Goal: Use online tool/utility: Utilize a website feature to perform a specific function

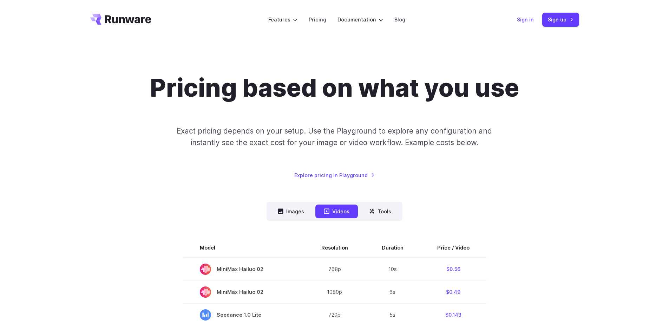
click at [521, 19] on link "Sign in" at bounding box center [525, 19] width 17 height 8
click at [523, 20] on link "Sign in" at bounding box center [525, 19] width 17 height 8
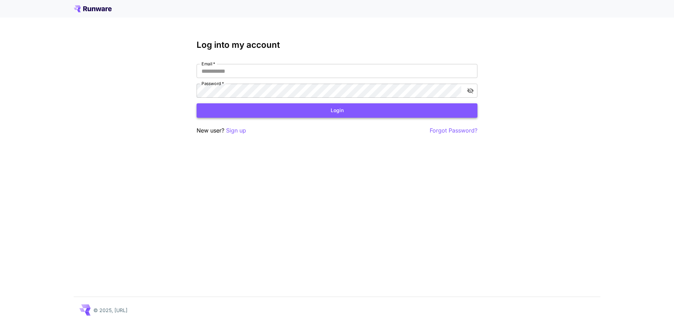
type input "**********"
click at [343, 108] on button "Login" at bounding box center [337, 110] width 281 height 14
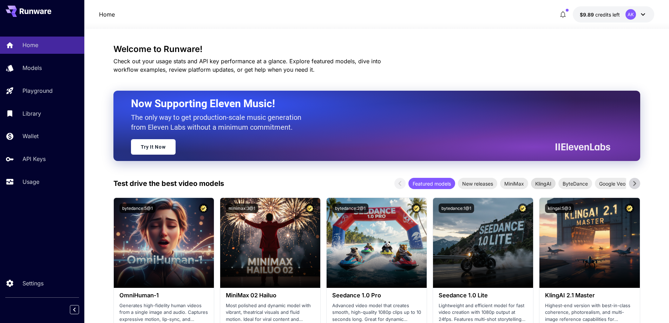
click at [544, 184] on span "KlingAI" at bounding box center [543, 183] width 25 height 7
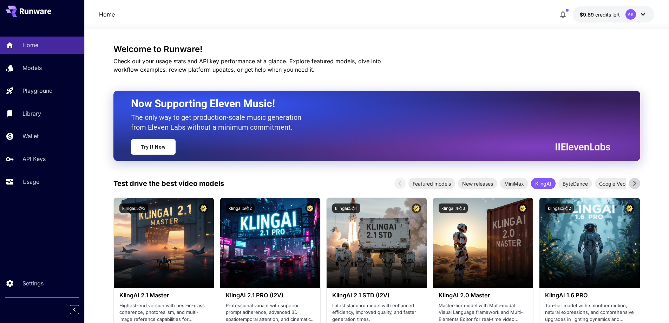
click at [633, 181] on icon at bounding box center [634, 183] width 3 height 5
click at [635, 181] on icon at bounding box center [634, 183] width 11 height 11
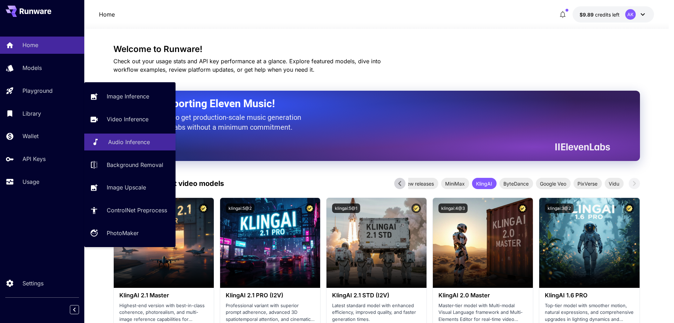
click at [118, 144] on p "Audio Inference" at bounding box center [129, 142] width 42 height 8
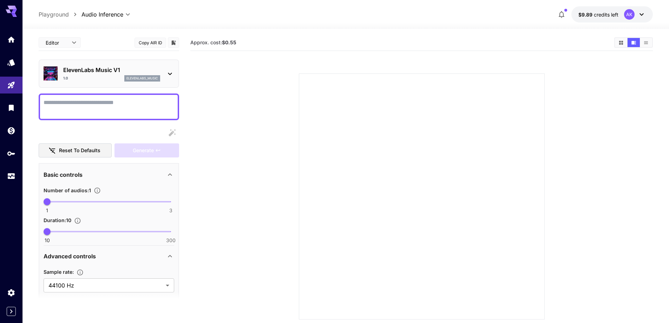
click at [173, 76] on icon at bounding box center [170, 73] width 8 height 8
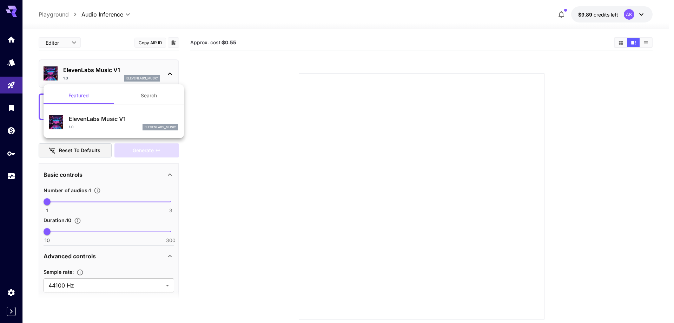
click at [173, 76] on div at bounding box center [337, 161] width 674 height 323
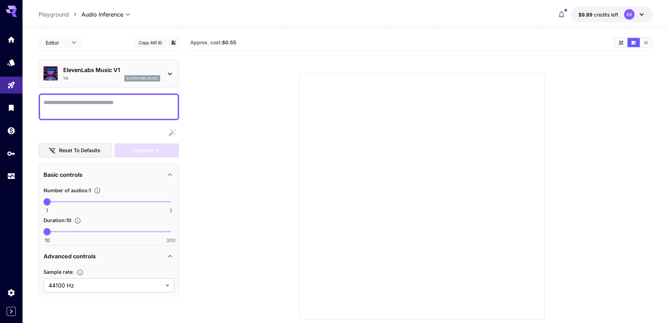
click at [55, 15] on p "Playground" at bounding box center [54, 14] width 30 height 8
type input "**********"
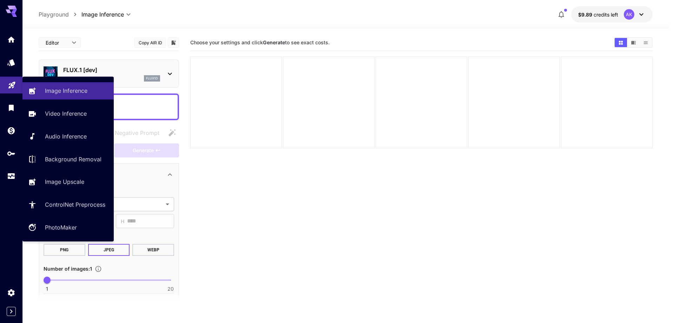
click at [13, 83] on icon "Playground" at bounding box center [12, 83] width 8 height 8
click at [52, 93] on p "Image Inference" at bounding box center [67, 90] width 42 height 8
click at [57, 95] on link "Image Inference" at bounding box center [67, 90] width 91 height 17
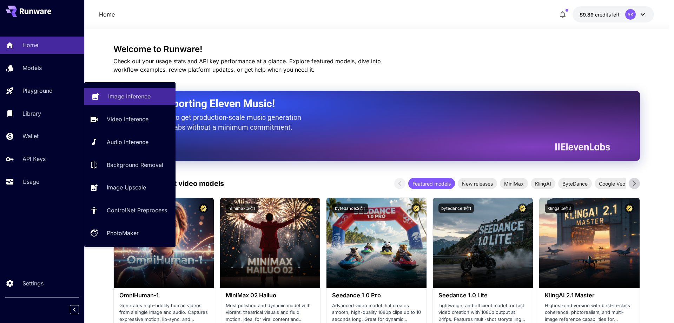
click at [109, 93] on p "Image Inference" at bounding box center [129, 96] width 42 height 8
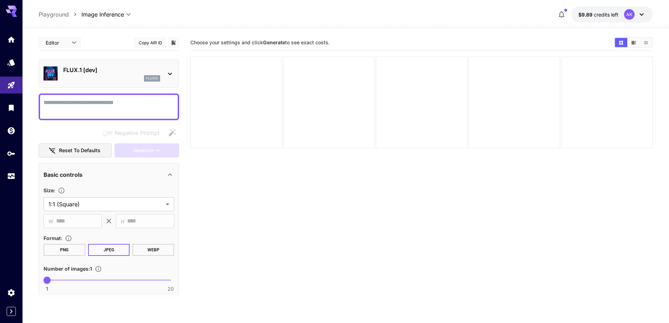
click at [171, 72] on icon at bounding box center [170, 73] width 8 height 8
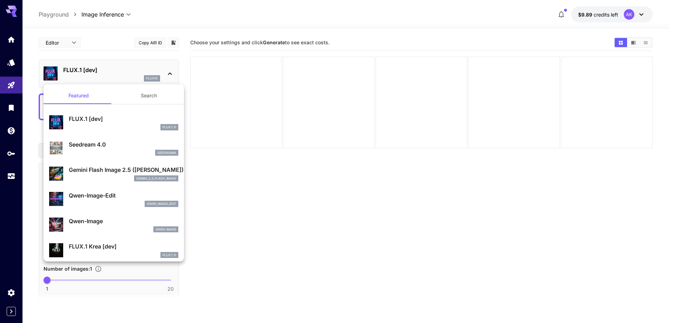
click at [171, 72] on div at bounding box center [337, 161] width 674 height 323
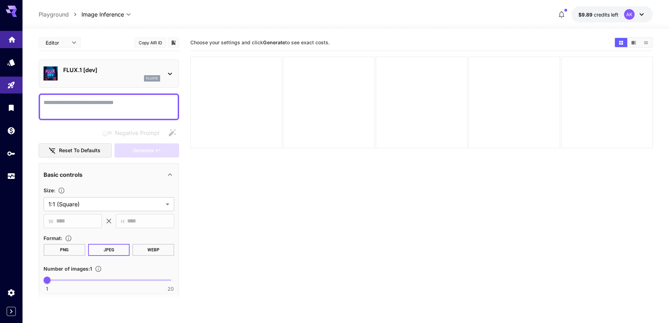
click at [15, 39] on icon "Home" at bounding box center [12, 37] width 8 height 8
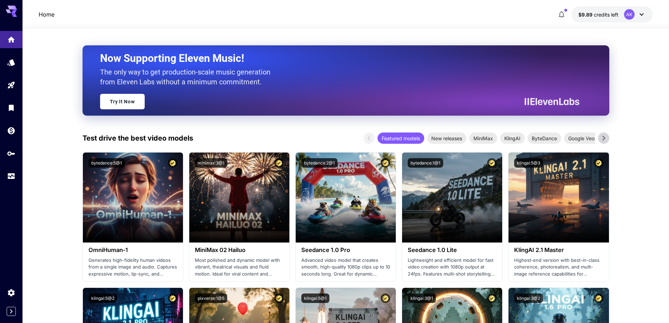
scroll to position [105, 0]
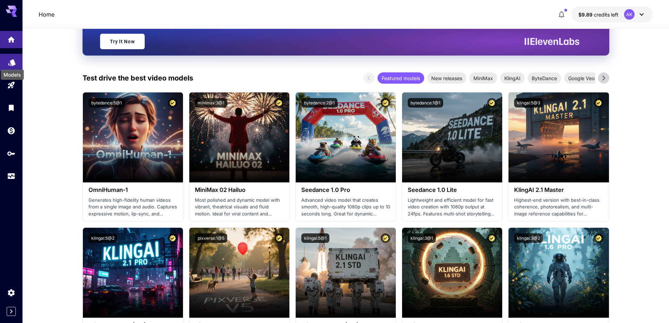
click at [12, 60] on icon "Models" at bounding box center [11, 60] width 7 height 7
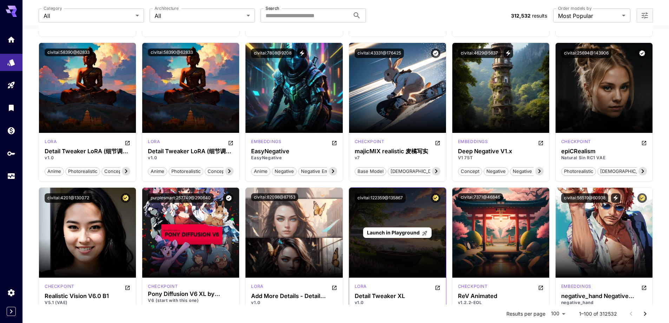
scroll to position [688, 0]
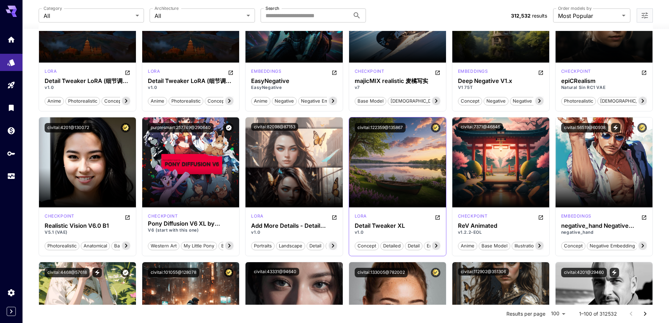
click at [436, 244] on icon at bounding box center [436, 245] width 8 height 8
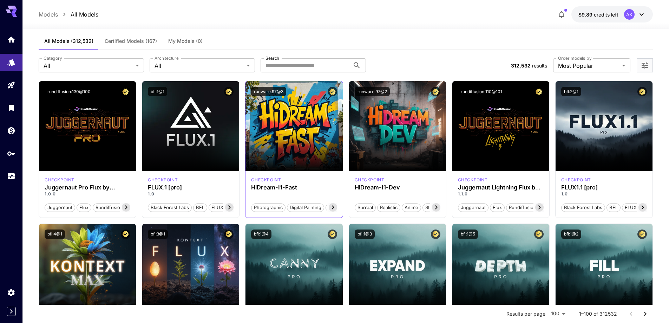
scroll to position [0, 0]
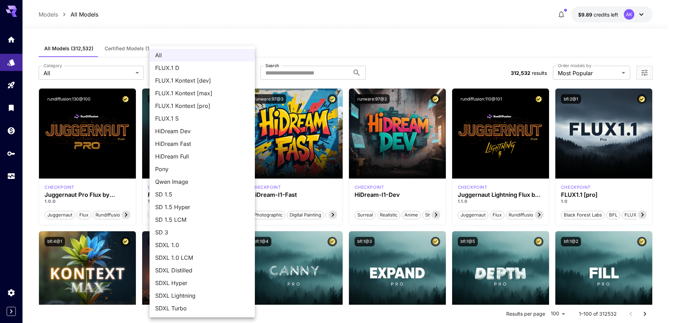
click at [112, 72] on div at bounding box center [337, 161] width 674 height 323
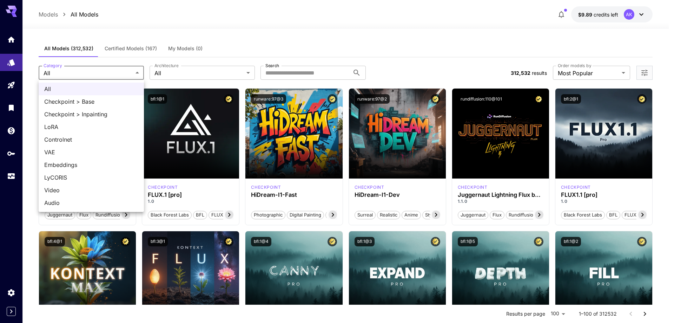
click at [139, 48] on div at bounding box center [337, 161] width 674 height 323
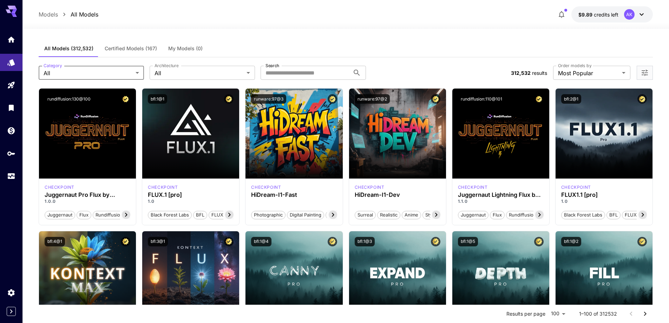
click at [120, 49] on span "Certified Models (167)" at bounding box center [131, 48] width 52 height 6
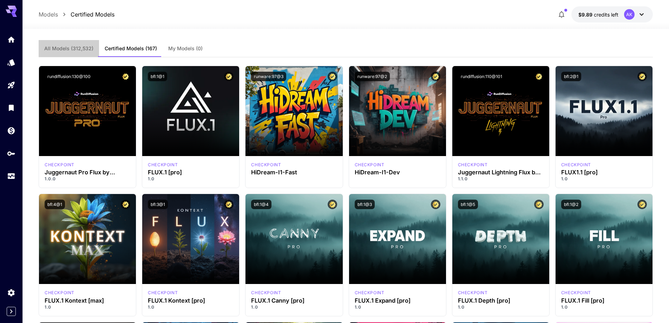
click at [83, 53] on button "All Models (312,532)" at bounding box center [69, 48] width 60 height 17
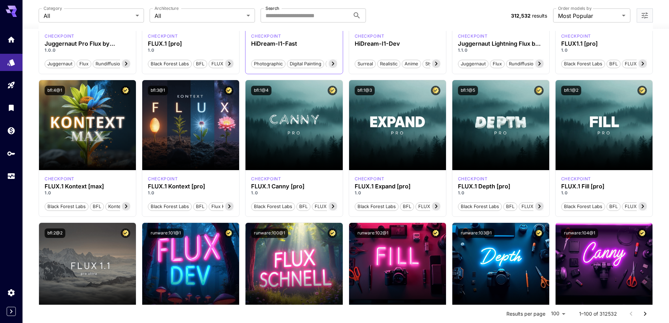
scroll to position [70, 0]
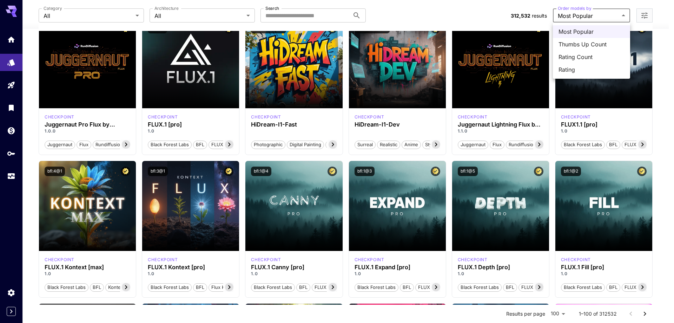
click at [593, 18] on div at bounding box center [337, 161] width 674 height 323
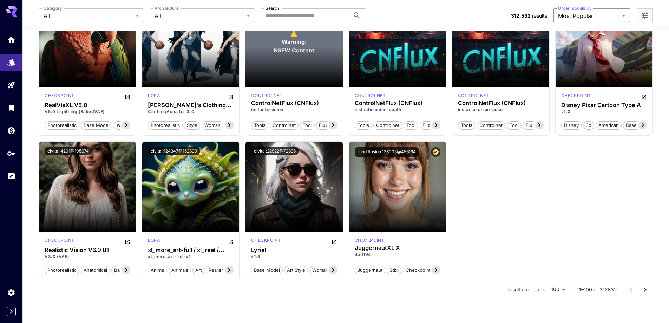
scroll to position [2267, 0]
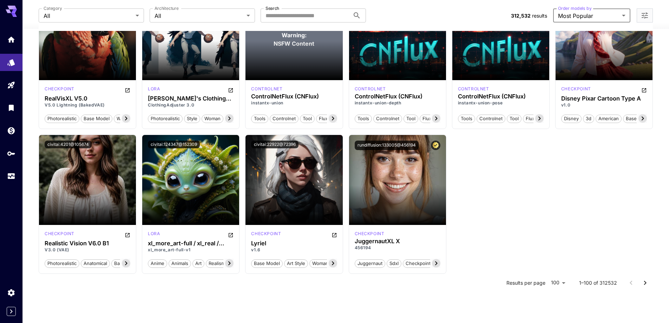
click at [647, 285] on icon "Go to next page" at bounding box center [645, 282] width 8 height 8
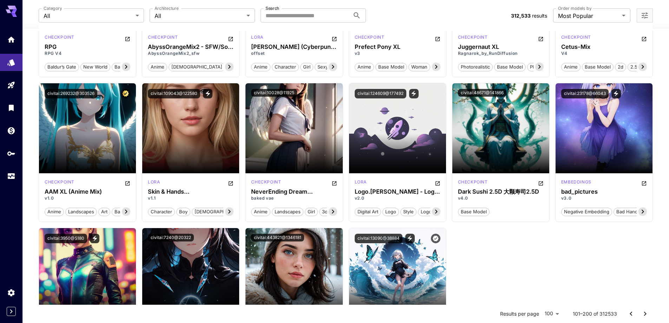
scroll to position [2246, 0]
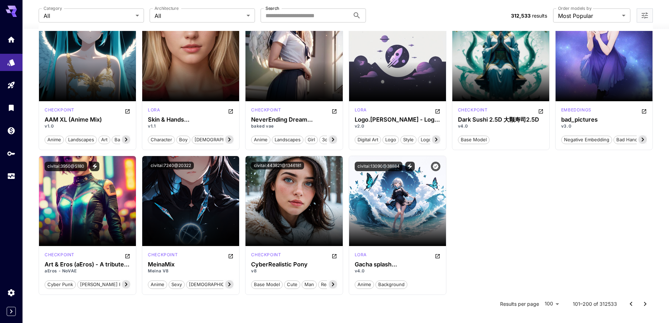
click at [644, 300] on icon "Go to next page" at bounding box center [645, 303] width 8 height 8
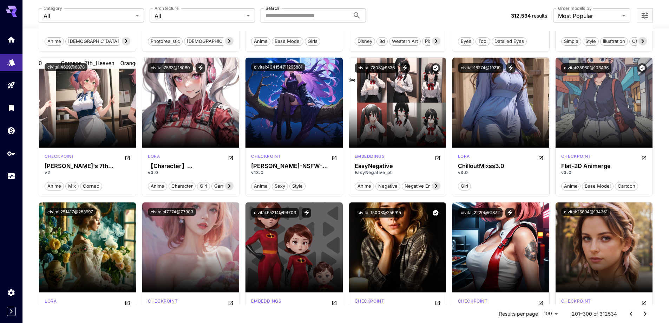
scroll to position [0, 0]
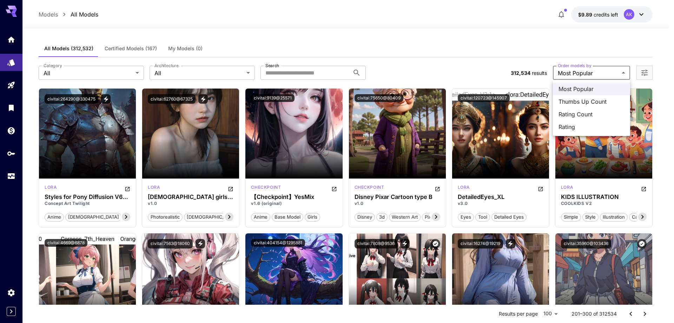
click at [589, 110] on span "Rating Count" at bounding box center [591, 114] width 66 height 8
type input "**********"
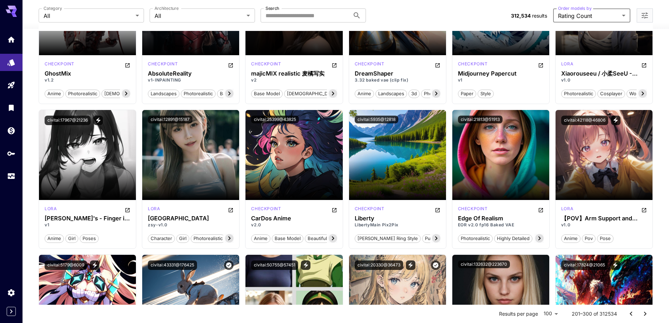
scroll to position [702, 0]
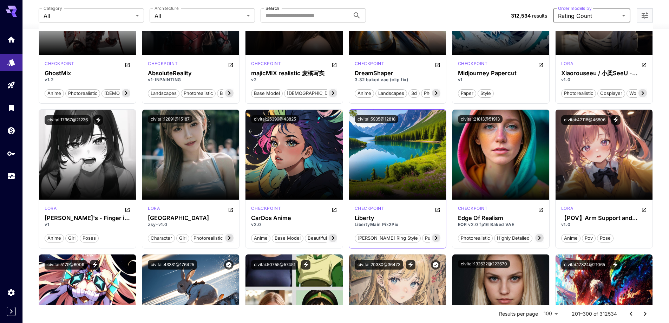
click at [436, 238] on icon at bounding box center [436, 237] width 2 height 4
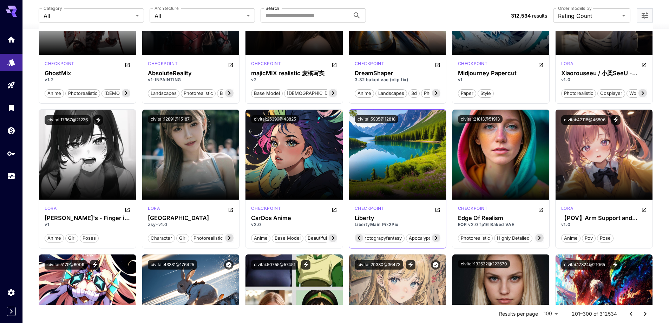
click at [436, 238] on icon at bounding box center [436, 237] width 2 height 4
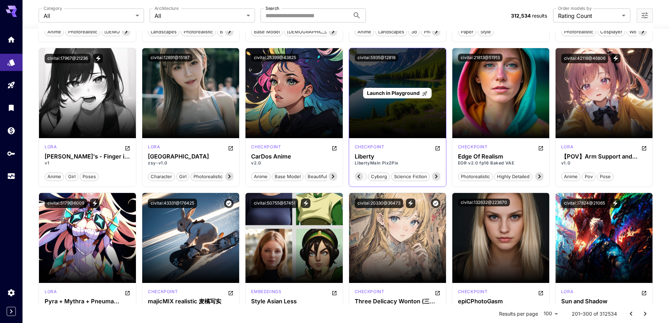
scroll to position [702, 0]
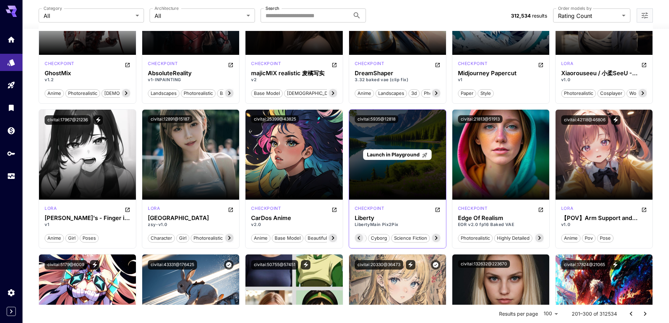
click at [392, 153] on span "Launch in Playground" at bounding box center [393, 154] width 53 height 6
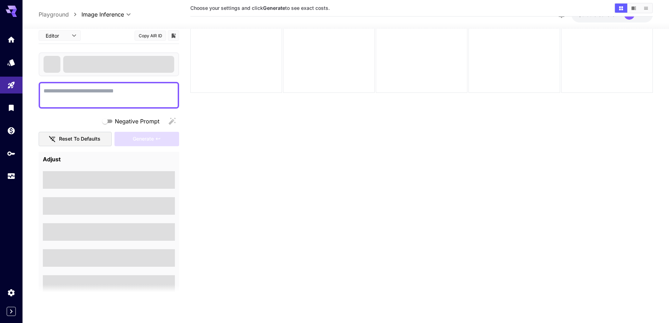
scroll to position [55, 0]
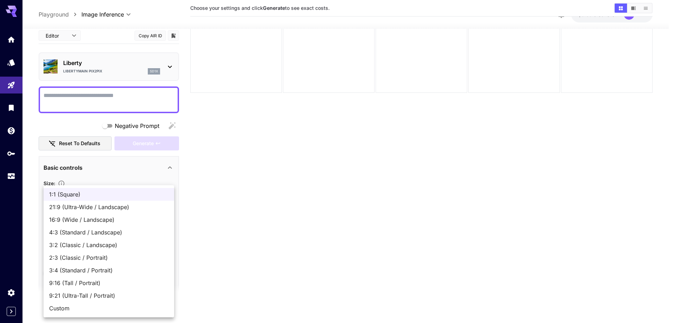
click at [170, 193] on body "**********" at bounding box center [337, 134] width 674 height 378
click at [136, 218] on span "16:9 (Wide / Landscape)" at bounding box center [108, 219] width 119 height 8
type input "**********"
type input "***"
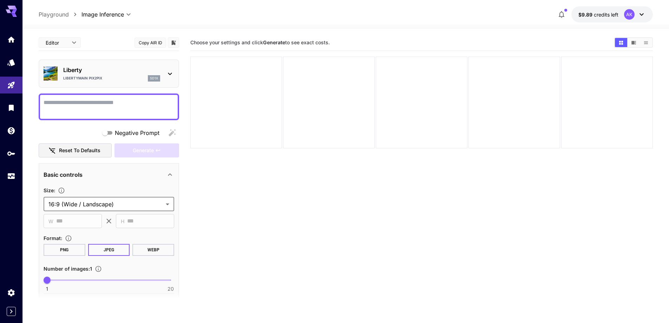
click at [170, 75] on icon at bounding box center [170, 73] width 8 height 8
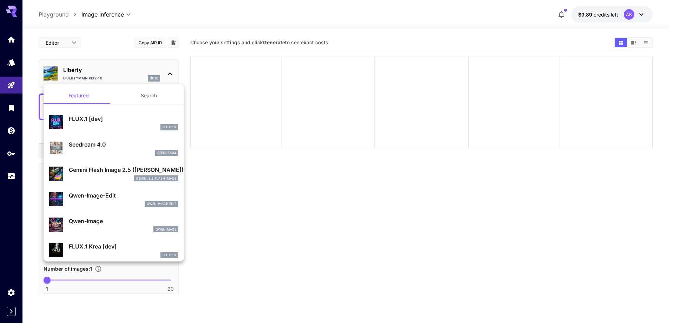
click at [170, 75] on div at bounding box center [337, 161] width 674 height 323
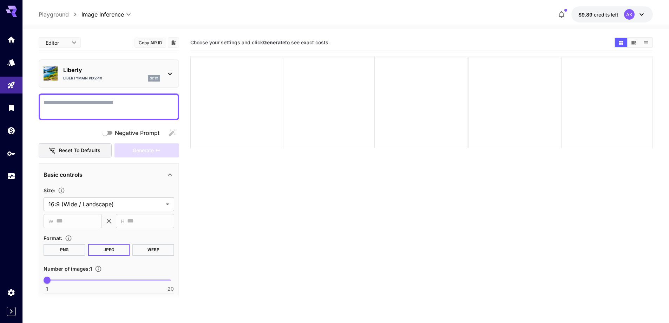
click at [59, 15] on p "Playground" at bounding box center [54, 14] width 30 height 8
click at [62, 16] on p "Playground" at bounding box center [54, 14] width 30 height 8
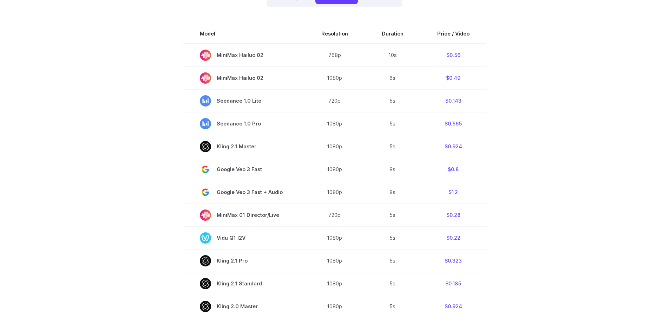
scroll to position [140, 0]
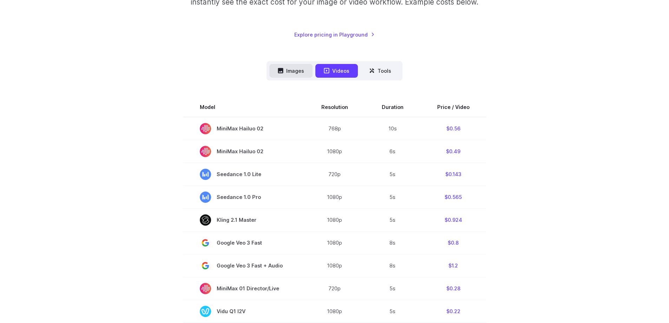
click at [299, 72] on button "Images" at bounding box center [290, 71] width 43 height 14
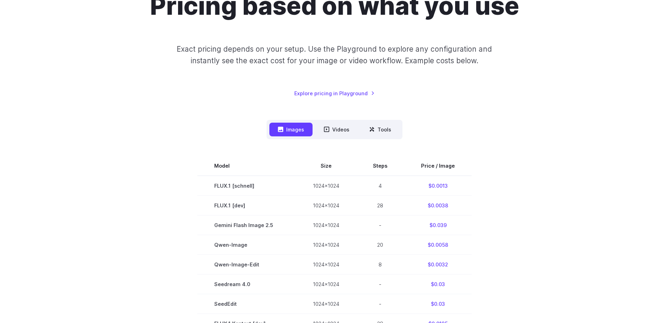
scroll to position [0, 0]
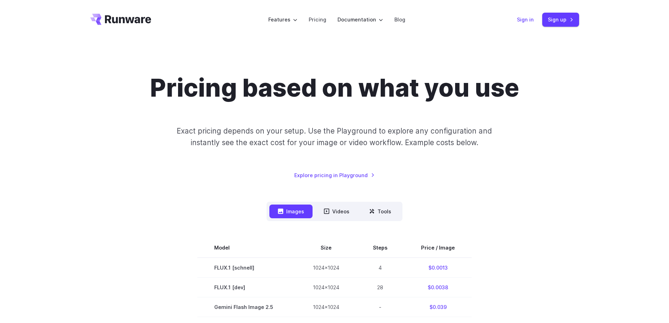
click at [526, 19] on link "Sign in" at bounding box center [525, 19] width 17 height 8
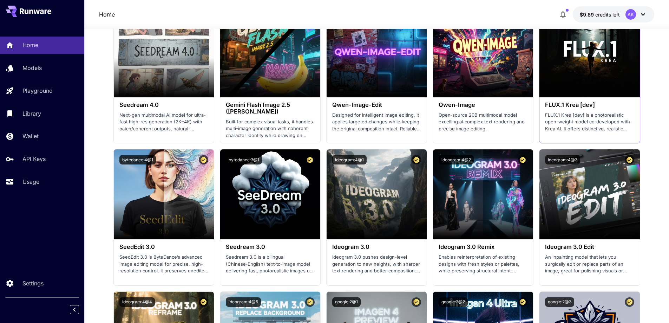
scroll to position [702, 0]
